Goal: Task Accomplishment & Management: Manage account settings

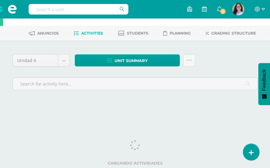
scroll to position [21, 0]
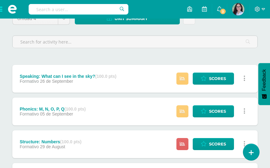
scroll to position [85, 0]
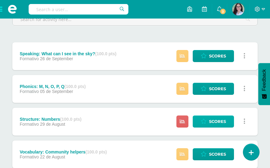
click at [208, 123] on link "Scores" at bounding box center [213, 121] width 41 height 12
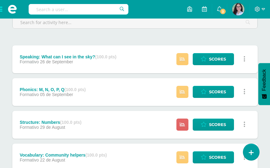
scroll to position [90, 0]
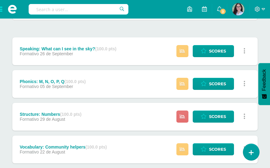
click at [181, 117] on icon at bounding box center [182, 116] width 5 height 5
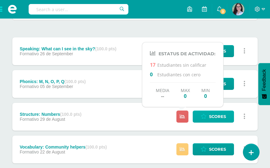
click at [211, 118] on span "Scores" at bounding box center [217, 116] width 17 height 11
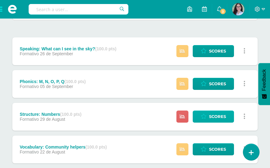
click at [228, 114] on link "Scores" at bounding box center [213, 116] width 41 height 12
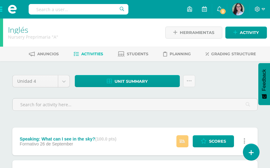
scroll to position [0, 0]
click at [187, 79] on icon at bounding box center [189, 80] width 5 height 5
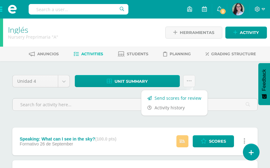
click at [175, 100] on link "Send scores for review" at bounding box center [175, 98] width 66 height 10
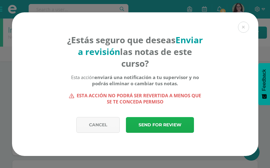
click at [167, 127] on link "Send for review" at bounding box center [160, 125] width 68 height 16
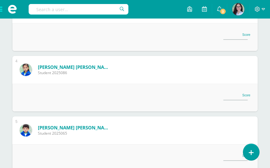
click at [230, 102] on div "Score" at bounding box center [135, 98] width 246 height 28
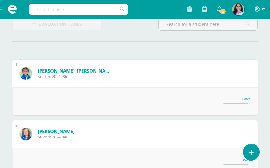
click at [230, 102] on div "Score" at bounding box center [237, 101] width 27 height 8
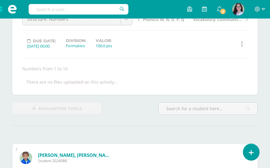
scroll to position [64, 0]
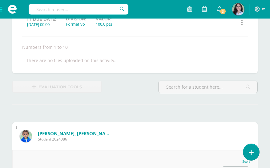
scroll to position [92, 0]
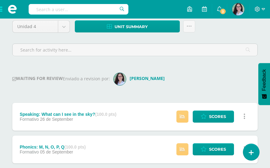
scroll to position [56, 0]
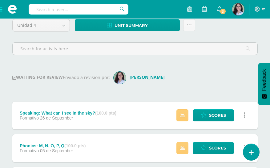
click at [2, 10] on span at bounding box center [12, 9] width 25 height 18
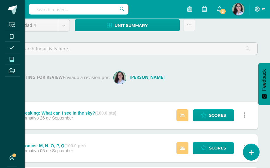
click at [14, 59] on span at bounding box center [12, 59] width 14 height 8
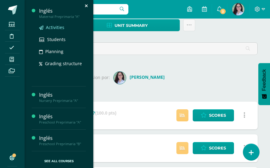
click at [50, 27] on span "Activities" at bounding box center [55, 27] width 18 height 6
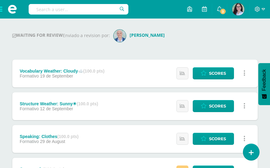
scroll to position [99, 0]
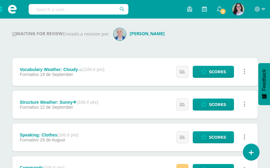
click at [3, 9] on span at bounding box center [12, 9] width 25 height 18
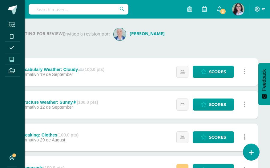
click at [14, 62] on span at bounding box center [12, 59] width 14 height 8
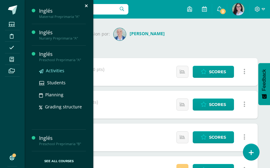
click at [45, 74] on link "Activities" at bounding box center [62, 70] width 47 height 7
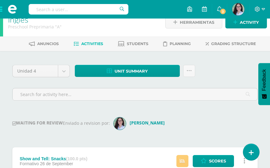
scroll to position [10, 0]
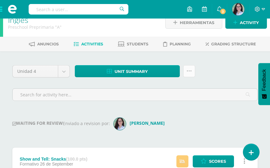
click at [193, 69] on link at bounding box center [189, 71] width 12 height 12
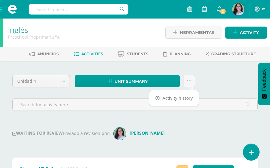
scroll to position [0, 0]
click at [188, 85] on link at bounding box center [189, 81] width 12 height 12
click at [192, 77] on link at bounding box center [189, 81] width 12 height 12
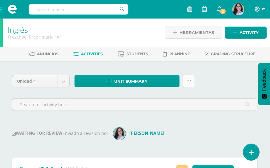
click at [187, 83] on icon at bounding box center [189, 80] width 5 height 5
click at [202, 80] on div "Unidad 4 Unidad 1 Unidad 2 Unidad 3 Unidad 4 Unit summary Download as HTML Down…" at bounding box center [135, 95] width 251 height 41
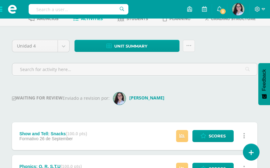
scroll to position [44, 0]
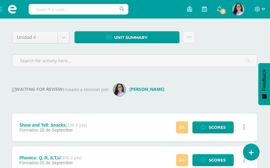
click at [1, 10] on span at bounding box center [12, 9] width 25 height 18
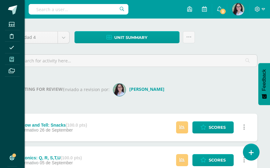
click at [14, 60] on span at bounding box center [12, 59] width 14 height 8
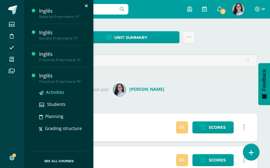
click at [54, 92] on span "Activities" at bounding box center [55, 92] width 18 height 6
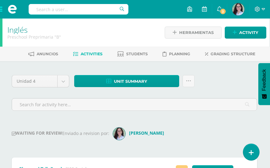
scroll to position [0, 1]
click at [3, 10] on span at bounding box center [12, 9] width 25 height 18
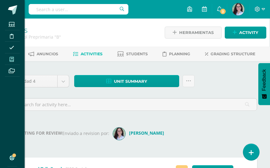
click at [12, 61] on icon at bounding box center [12, 59] width 4 height 5
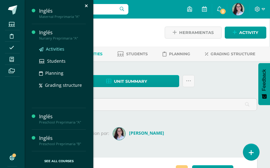
click at [47, 50] on span "Activities" at bounding box center [55, 49] width 18 height 6
